Goal: Find specific page/section

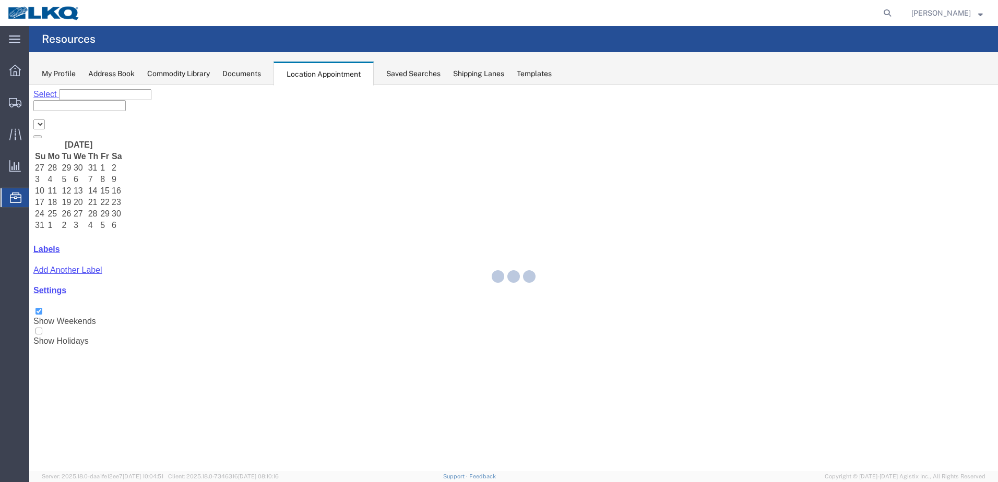
select select "28018"
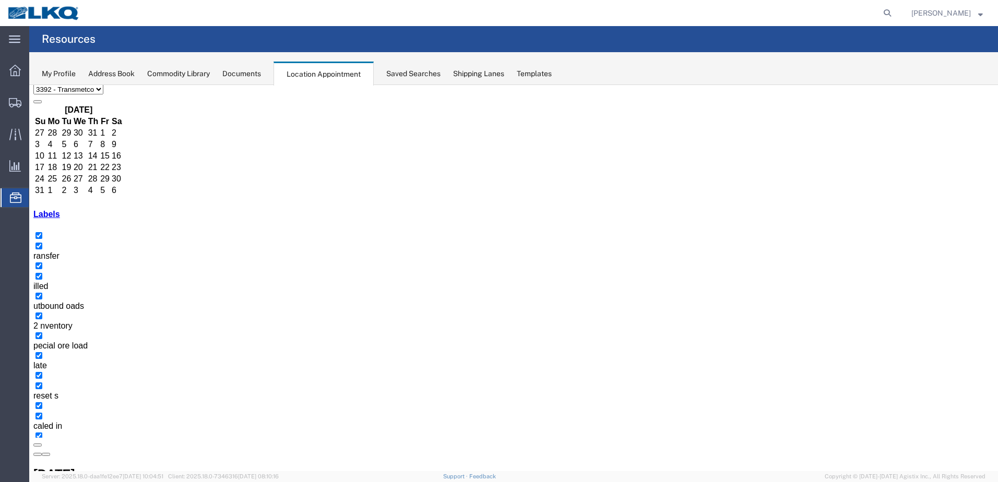
scroll to position [52, 0]
